Goal: Navigation & Orientation: Find specific page/section

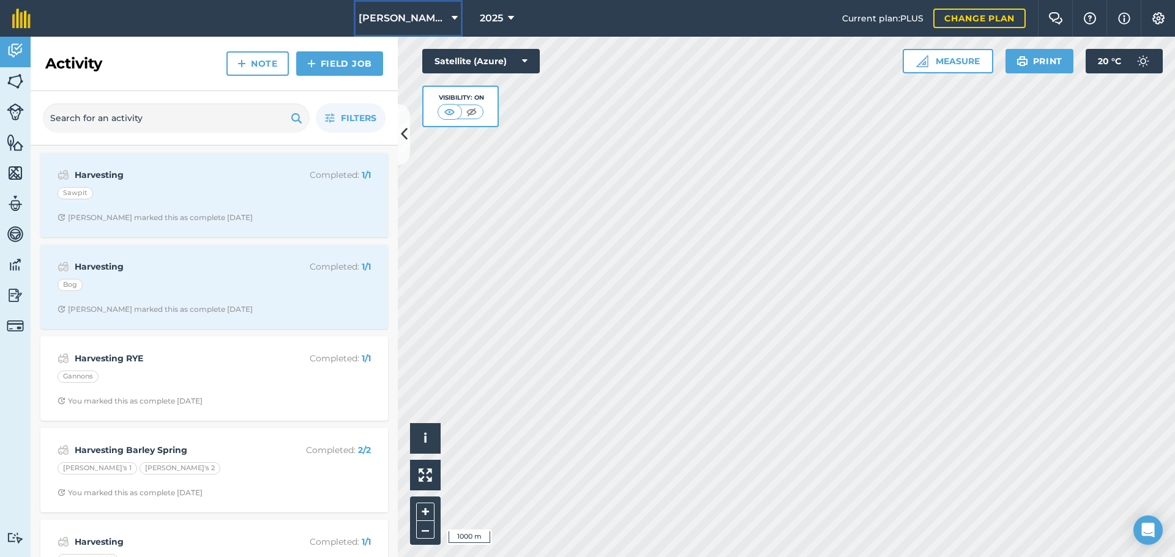
click at [413, 15] on span "[PERSON_NAME]/ Strawchip I1380189" at bounding box center [403, 18] width 88 height 15
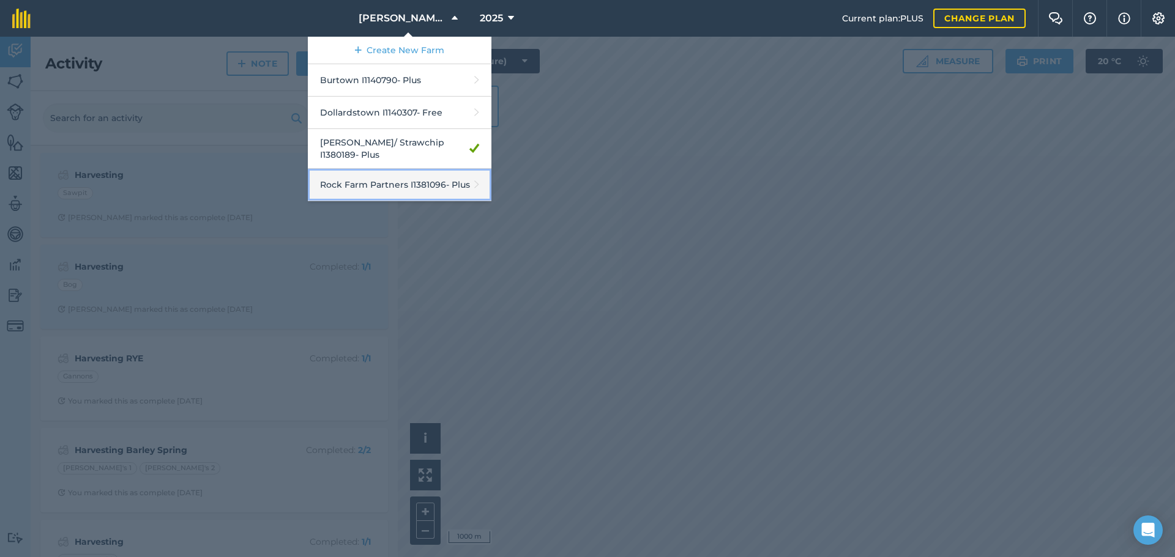
click at [363, 178] on link "Rock Farm Partners I1381096 - Plus" at bounding box center [400, 185] width 184 height 32
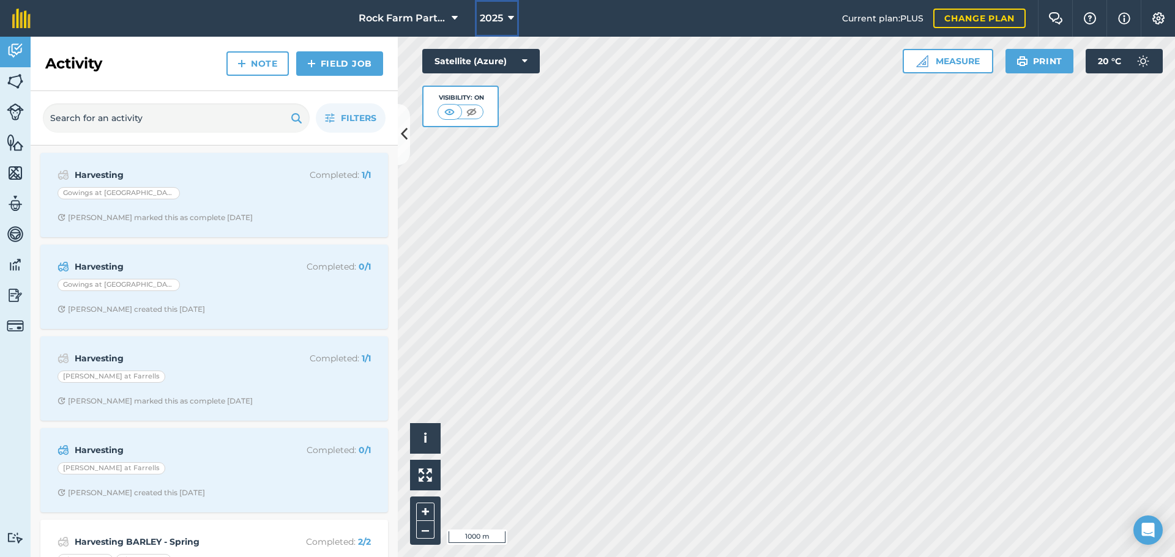
click at [493, 14] on span "2025" at bounding box center [491, 18] width 23 height 15
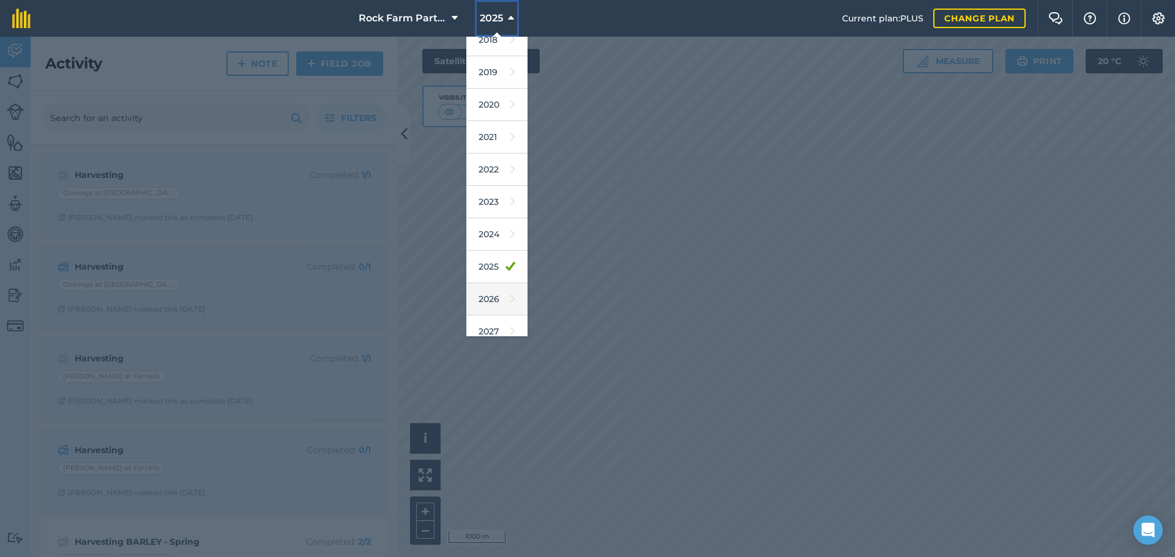
scroll to position [57, 0]
click at [481, 284] on link "2026" at bounding box center [496, 288] width 61 height 32
